Goal: Information Seeking & Learning: Check status

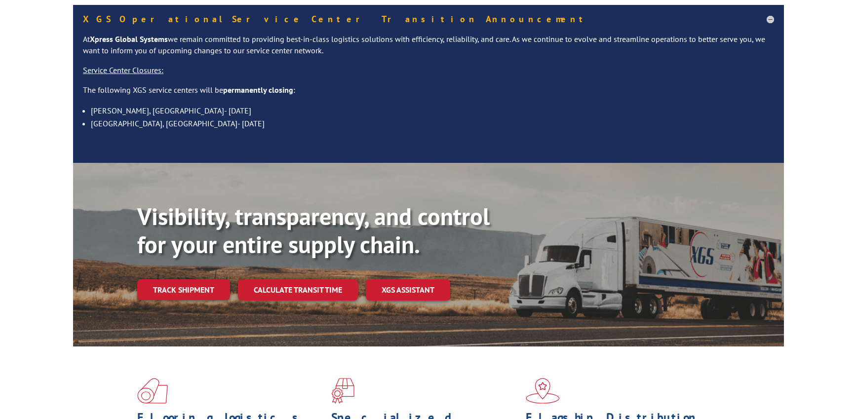
scroll to position [86, 0]
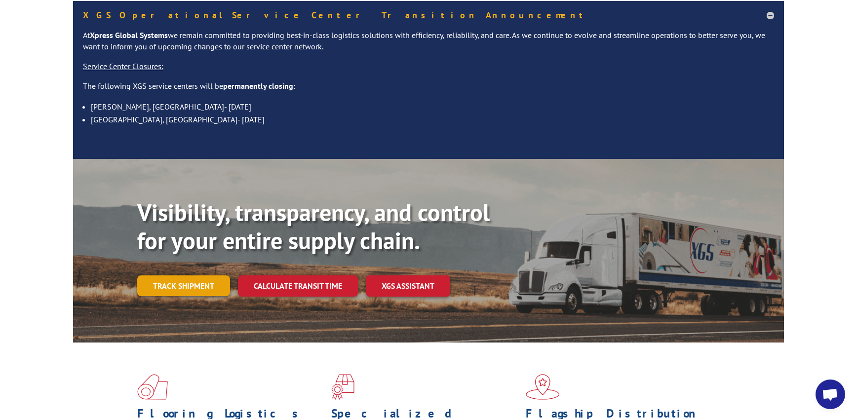
click at [201, 276] on link "Track shipment" at bounding box center [183, 286] width 93 height 21
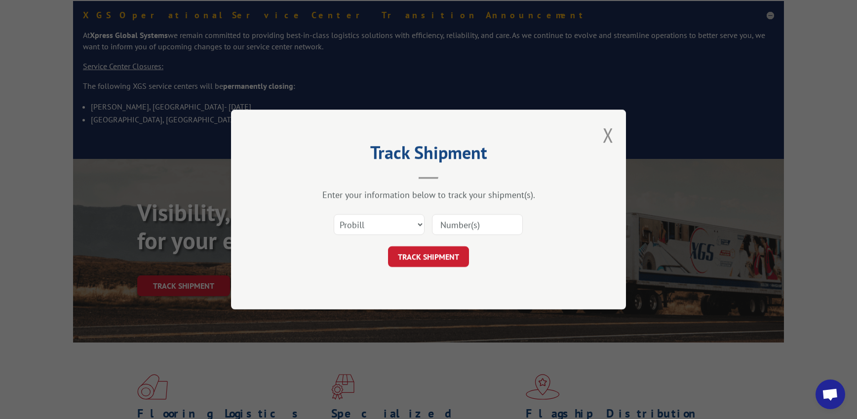
drag, startPoint x: 469, startPoint y: 219, endPoint x: 494, endPoint y: 220, distance: 25.7
click at [469, 219] on input at bounding box center [477, 224] width 91 height 21
type input "16566988"
click at [434, 259] on button "TRACK SHIPMENT" at bounding box center [428, 256] width 81 height 21
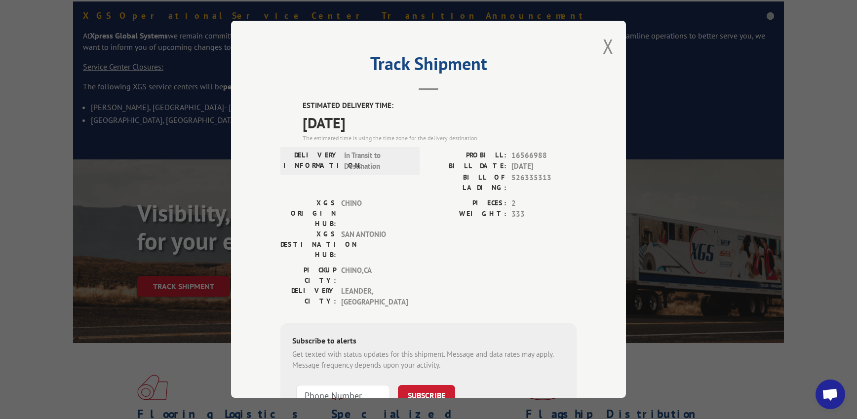
scroll to position [67, 0]
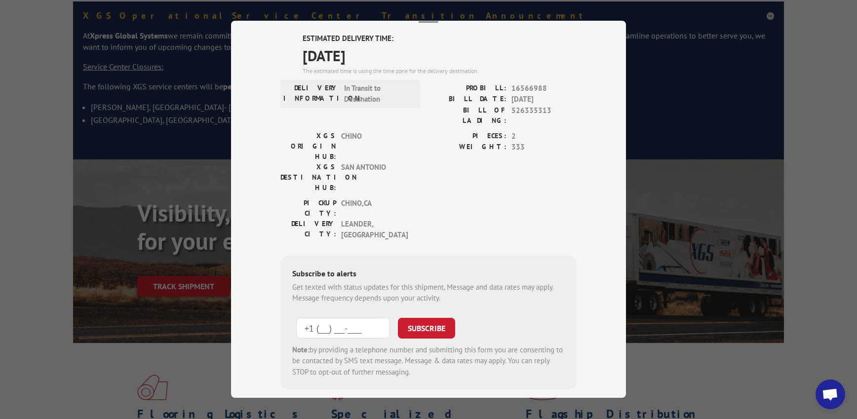
click at [309, 318] on input "+1 (___) ___-____" at bounding box center [343, 328] width 94 height 21
type input "+1 (___) ___-____"
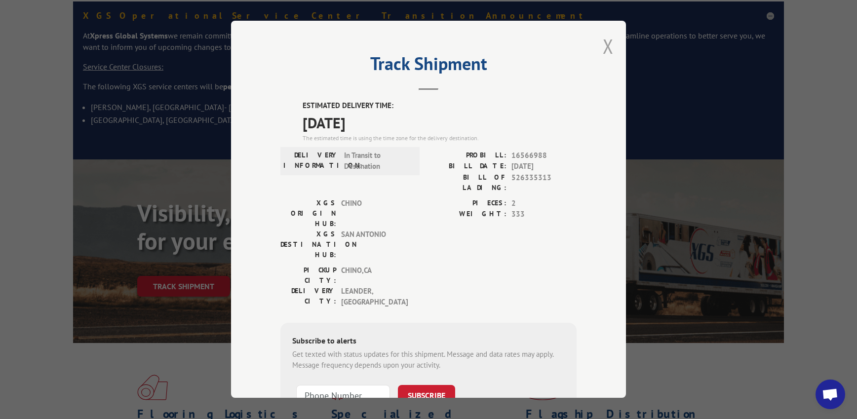
click at [603, 42] on button "Close modal" at bounding box center [608, 46] width 11 height 26
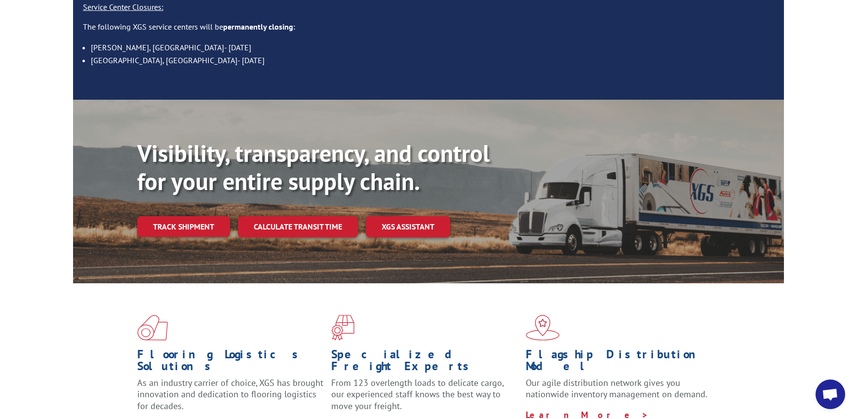
scroll to position [156, 0]
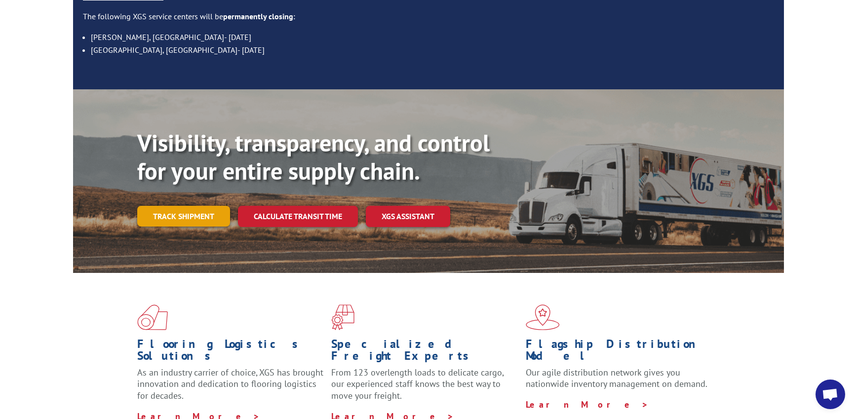
click at [161, 206] on link "Track shipment" at bounding box center [183, 216] width 93 height 21
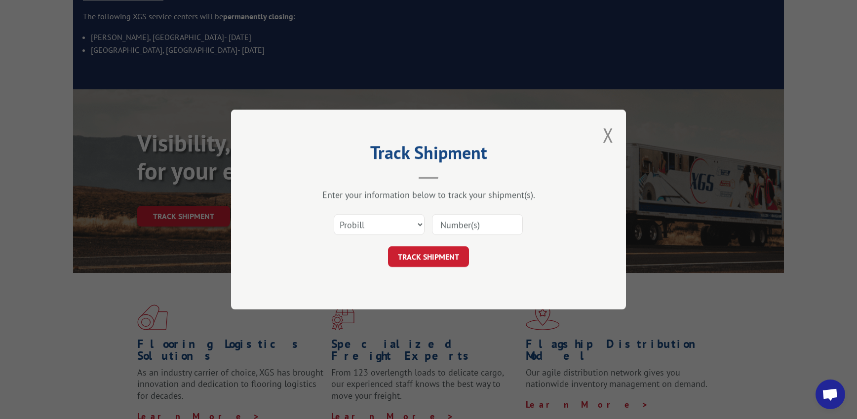
click at [450, 226] on input at bounding box center [477, 224] width 91 height 21
type input "16566988"
click at [436, 256] on button "TRACK SHIPMENT" at bounding box center [428, 256] width 81 height 21
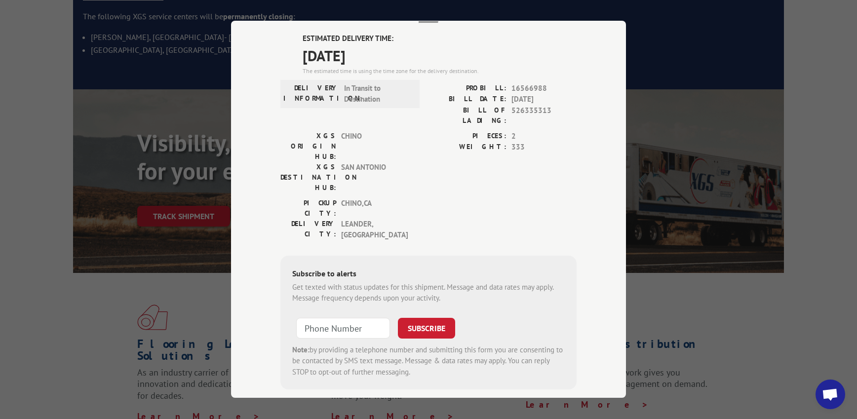
scroll to position [0, 0]
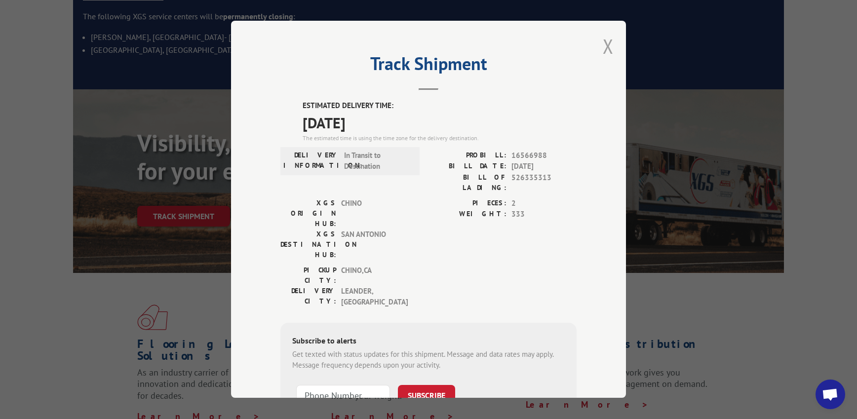
click at [603, 40] on button "Close modal" at bounding box center [608, 46] width 11 height 26
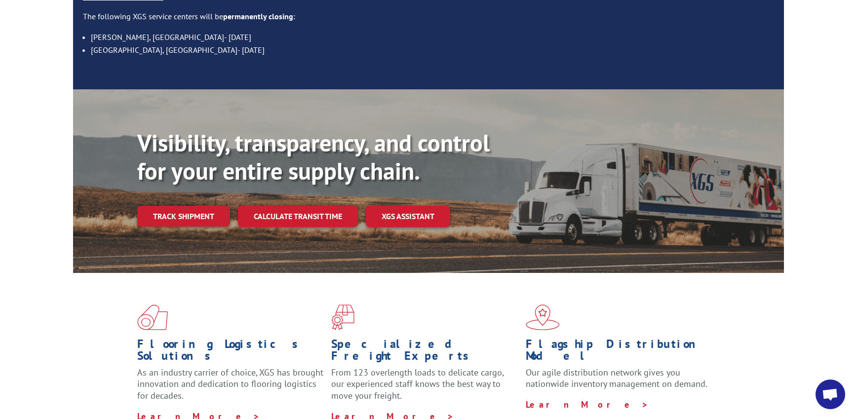
click at [174, 206] on link "Track shipment" at bounding box center [183, 216] width 93 height 21
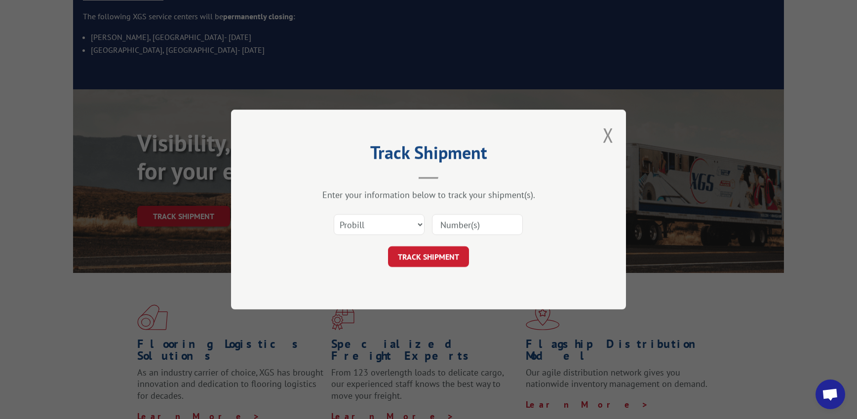
click at [463, 224] on input at bounding box center [477, 224] width 91 height 21
type input "16566988"
drag, startPoint x: 455, startPoint y: 252, endPoint x: 454, endPoint y: 267, distance: 15.3
click at [455, 252] on button "TRACK SHIPMENT" at bounding box center [428, 256] width 81 height 21
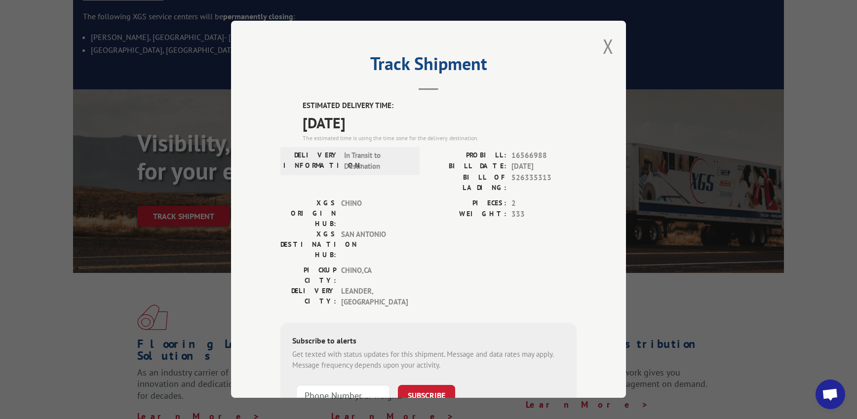
scroll to position [67, 0]
